Goal: Check status

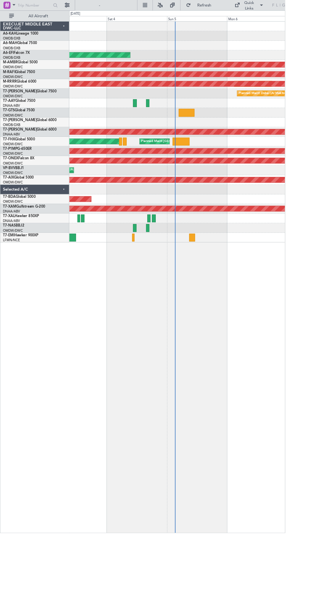
click at [222, 156] on div "Planned Maint [GEOGRAPHIC_DATA] ([GEOGRAPHIC_DATA]) Planned Maint [GEOGRAPHIC_D…" at bounding box center [199, 158] width 242 height 11
click at [215, 161] on div "Planned Maint [GEOGRAPHIC_DATA] ([GEOGRAPHIC_DATA]) Planned Maint [GEOGRAPHIC_D…" at bounding box center [199, 158] width 242 height 11
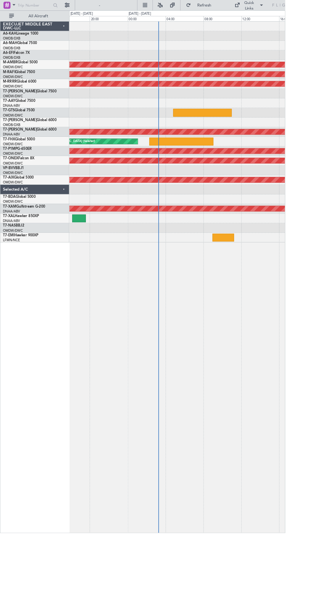
click at [231, 168] on div "Planned Maint Savannah (Savannah/hilton Head Intl)" at bounding box center [199, 170] width 726 height 6
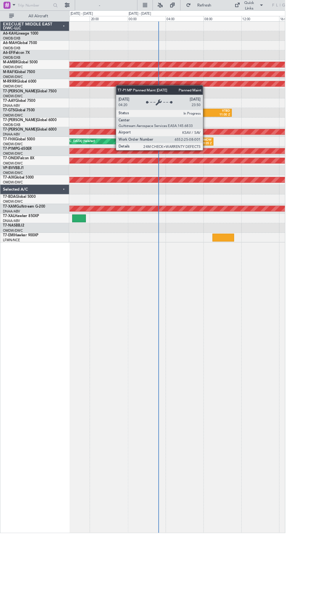
click at [248, 163] on div "Planned Maint [GEOGRAPHIC_DATA] (Seletar) WSSL 02:20 Z OMDW 09:05 Z" at bounding box center [199, 158] width 242 height 11
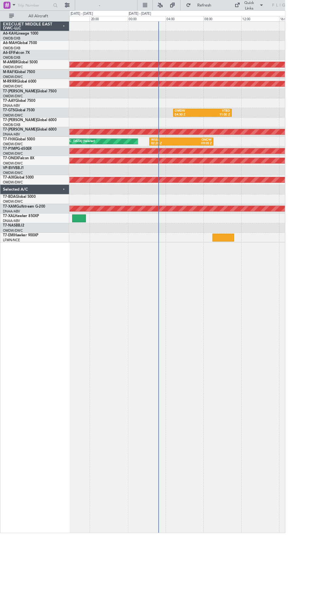
click at [209, 163] on div "Planned Maint [GEOGRAPHIC_DATA] (Seletar) WSSL 02:20 Z OMDW 09:05 Z" at bounding box center [199, 158] width 242 height 11
click at [209, 159] on div "09:05 Z" at bounding box center [220, 161] width 34 height 5
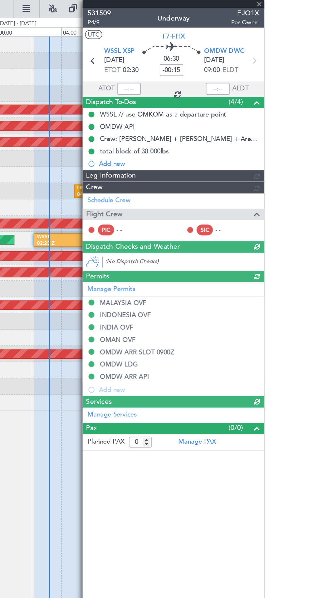
type input "[PERSON_NAME] ([PERSON_NAME])"
type input "7340"
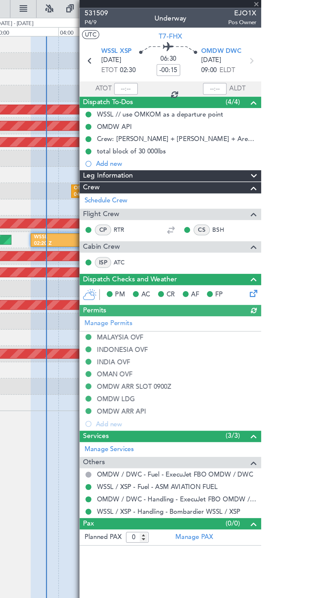
click at [232, 64] on span "Dispatch To-Dos" at bounding box center [218, 68] width 33 height 8
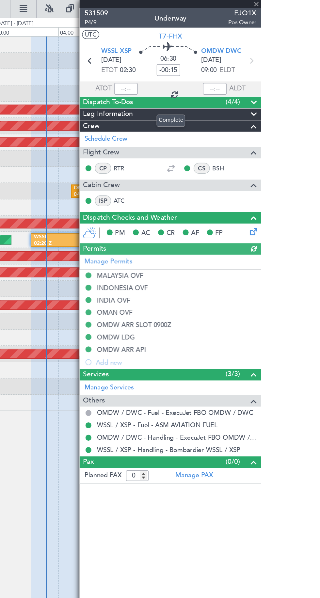
click at [233, 64] on span "Dispatch To-Dos" at bounding box center [218, 68] width 33 height 8
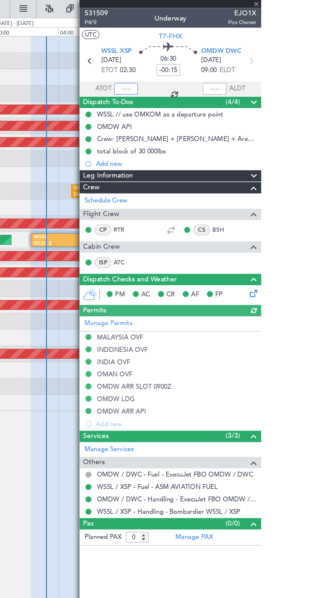
click at [232, 56] on input "text" at bounding box center [231, 59] width 16 height 8
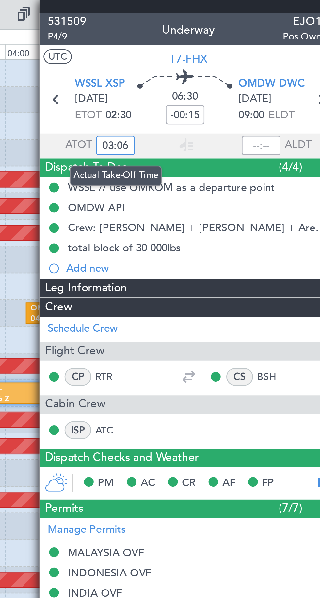
type input "03:06"
